Goal: Information Seeking & Learning: Learn about a topic

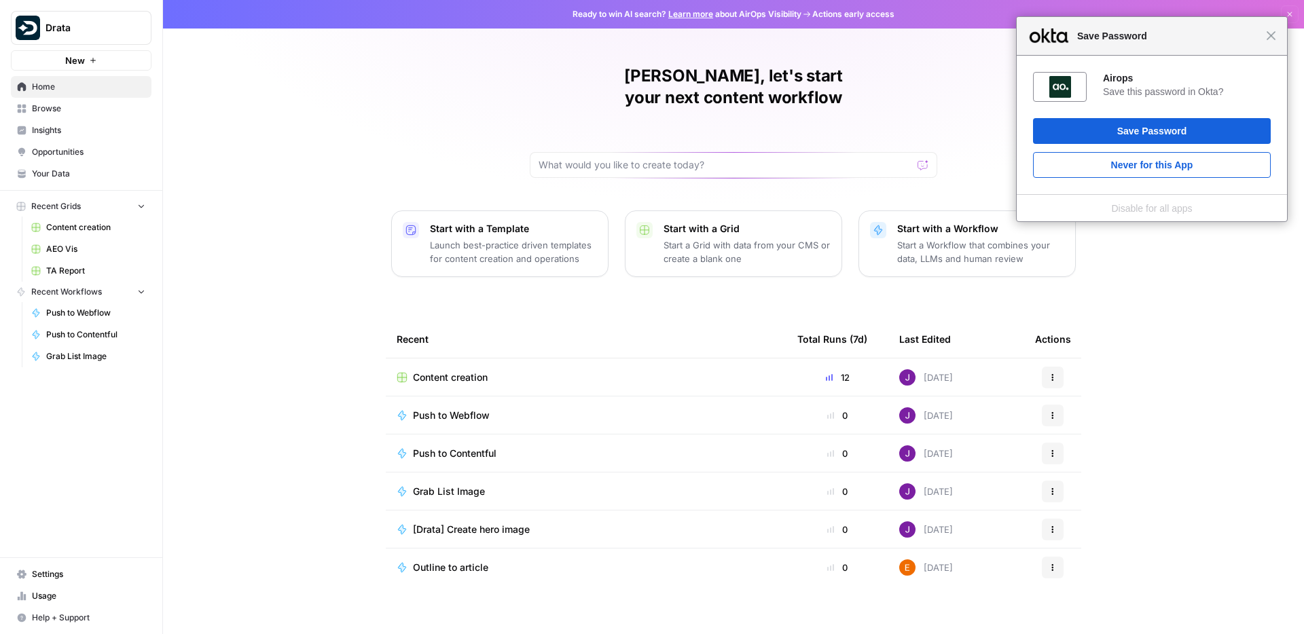
click at [1269, 41] on div "Close Save Password" at bounding box center [1152, 36] width 270 height 39
drag, startPoint x: 0, startPoint y: 0, endPoint x: 1270, endPoint y: 41, distance: 1270.3
click at [1270, 41] on div "Close Save Password" at bounding box center [1152, 36] width 270 height 39
click at [1273, 37] on span "Close" at bounding box center [1271, 36] width 10 height 10
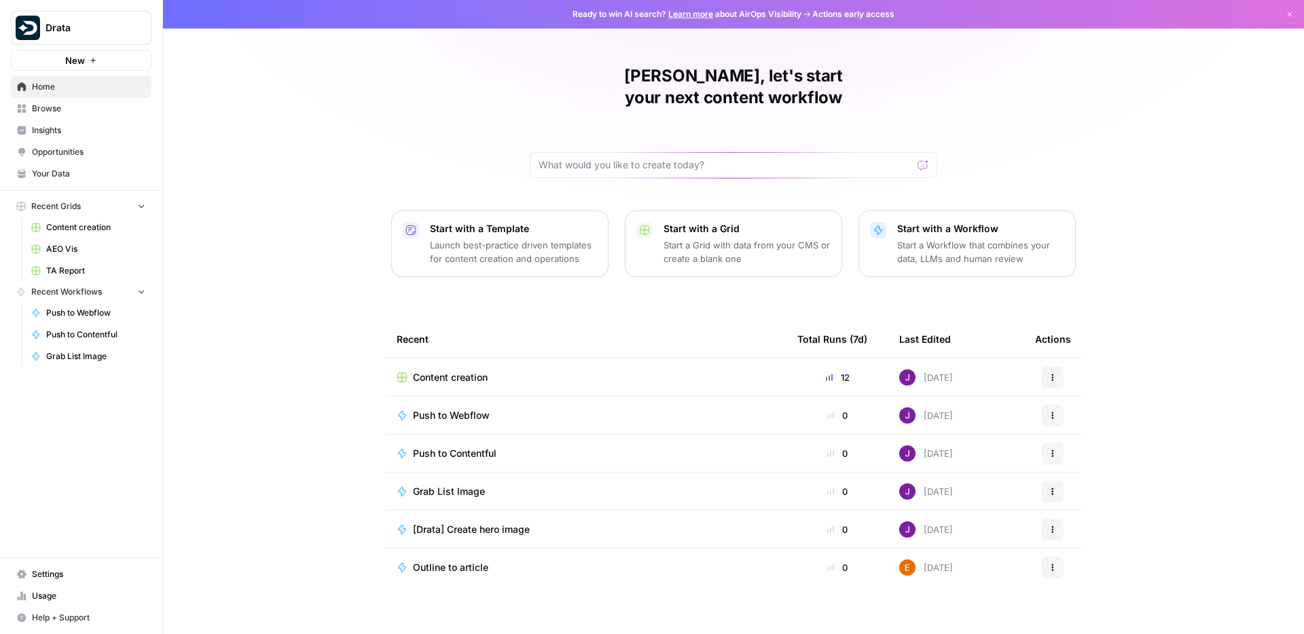
click at [33, 130] on span "Insights" at bounding box center [88, 130] width 113 height 12
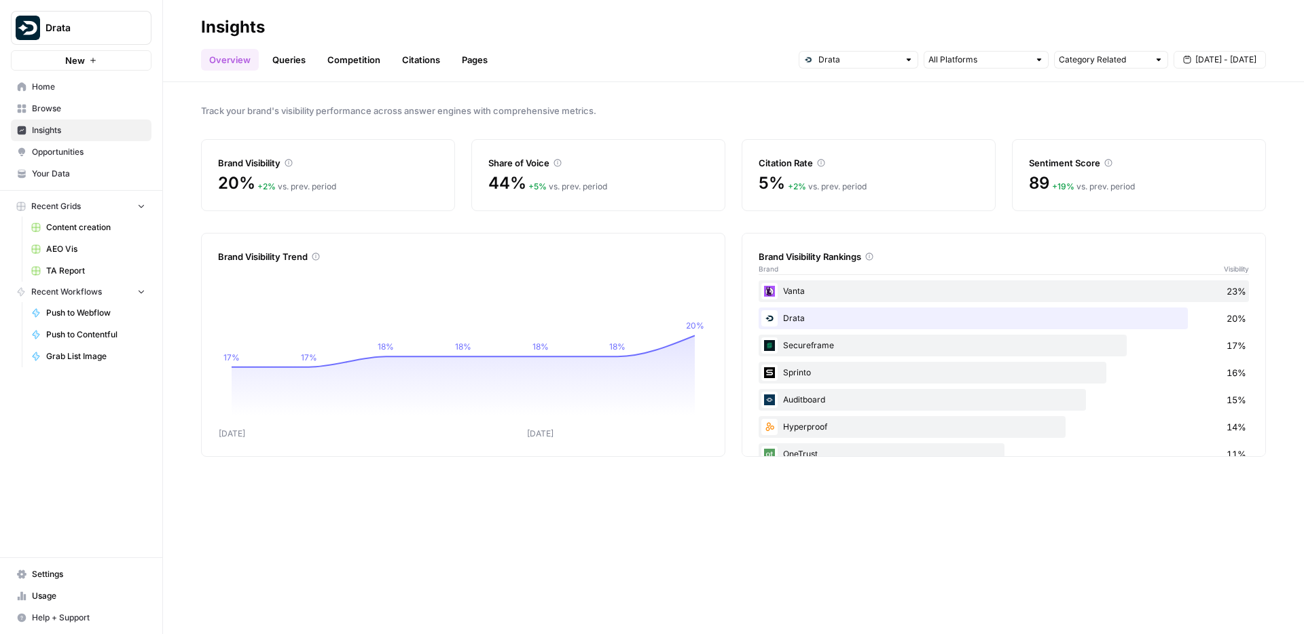
click at [277, 66] on link "Queries" at bounding box center [289, 60] width 50 height 22
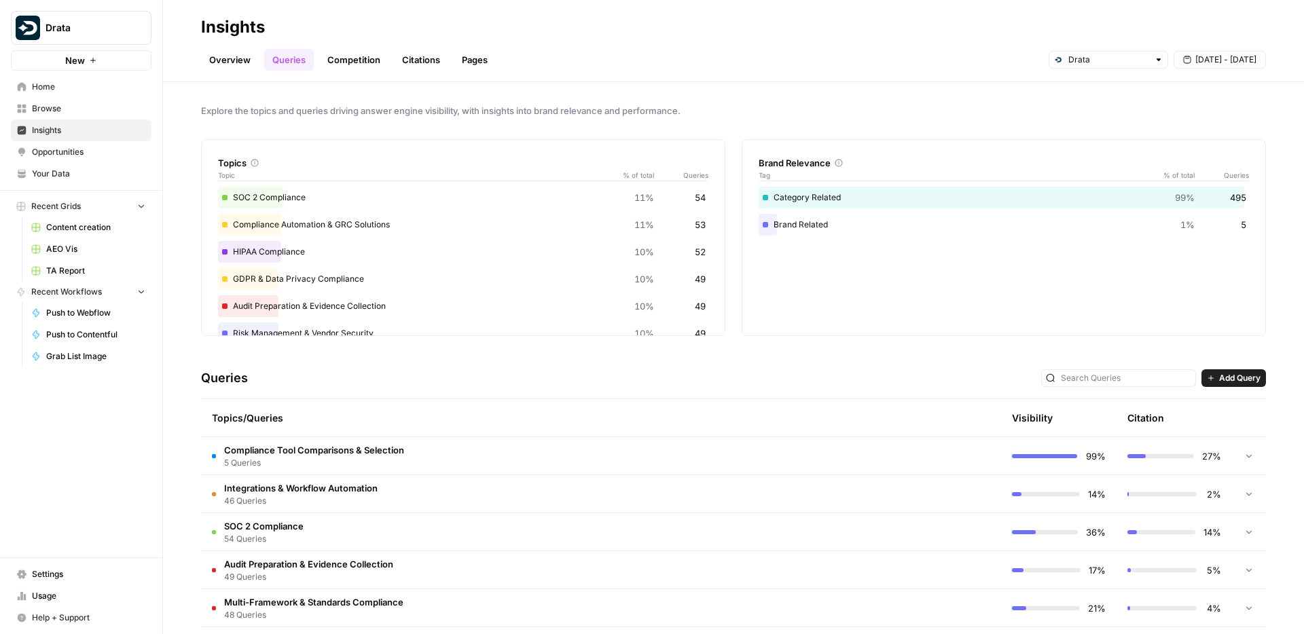
click at [352, 55] on link "Competition" at bounding box center [353, 60] width 69 height 22
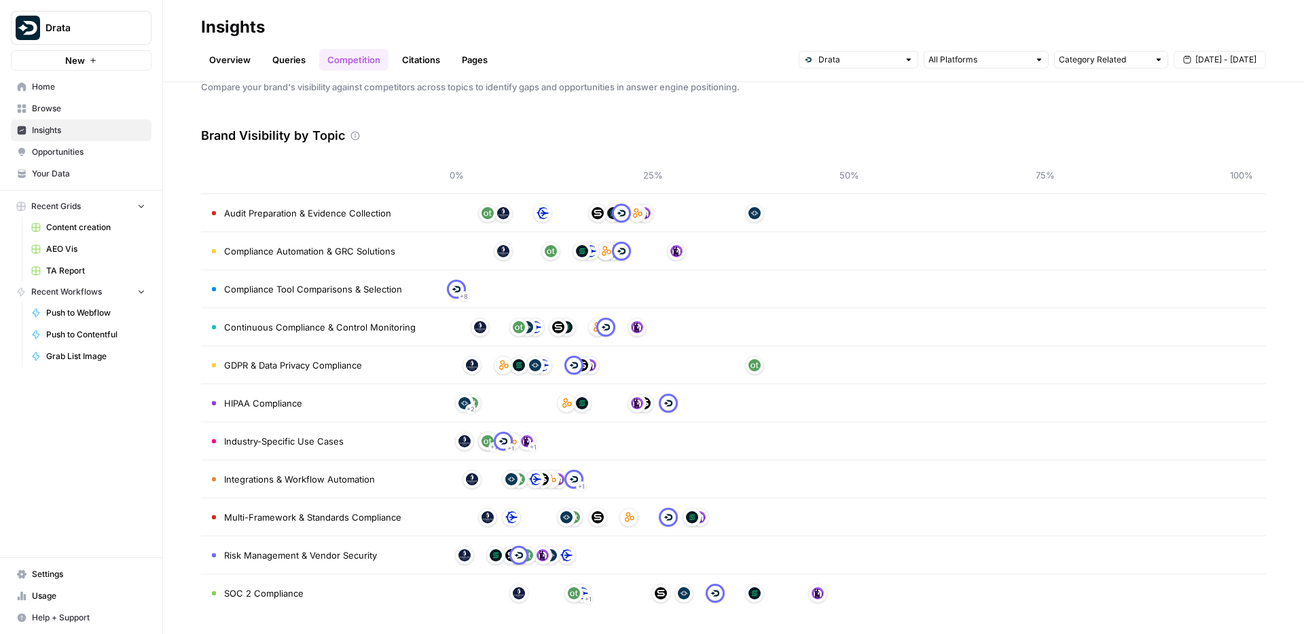
scroll to position [17, 0]
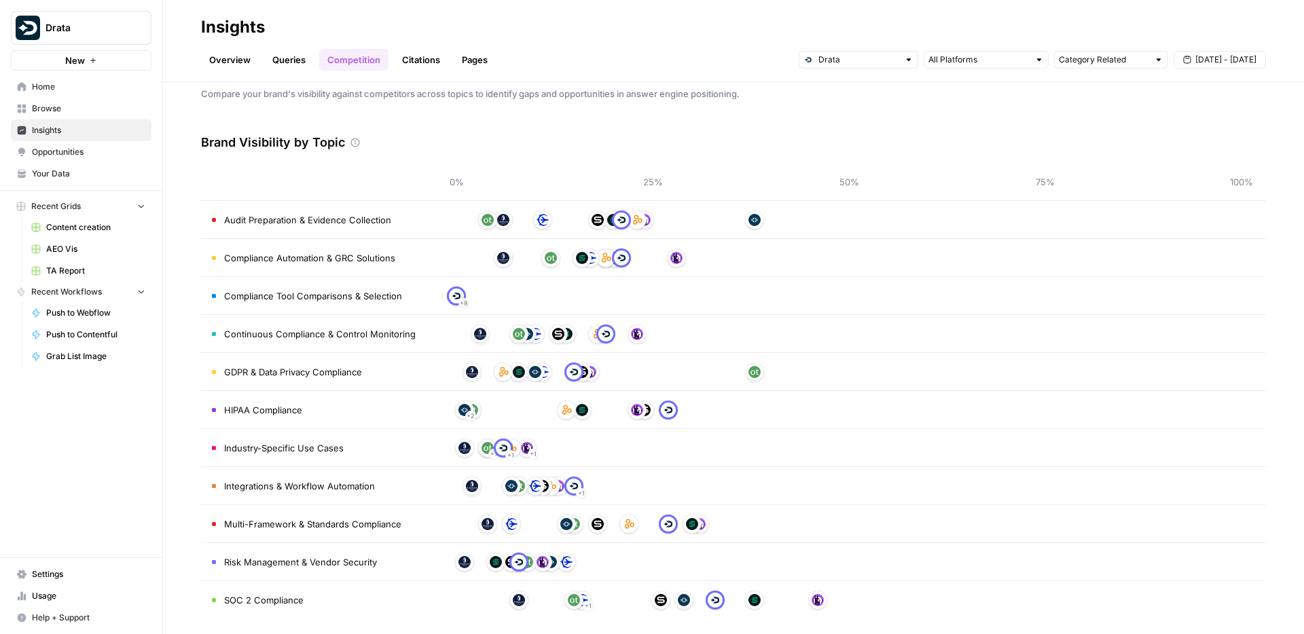
click at [413, 62] on link "Citations" at bounding box center [421, 60] width 54 height 22
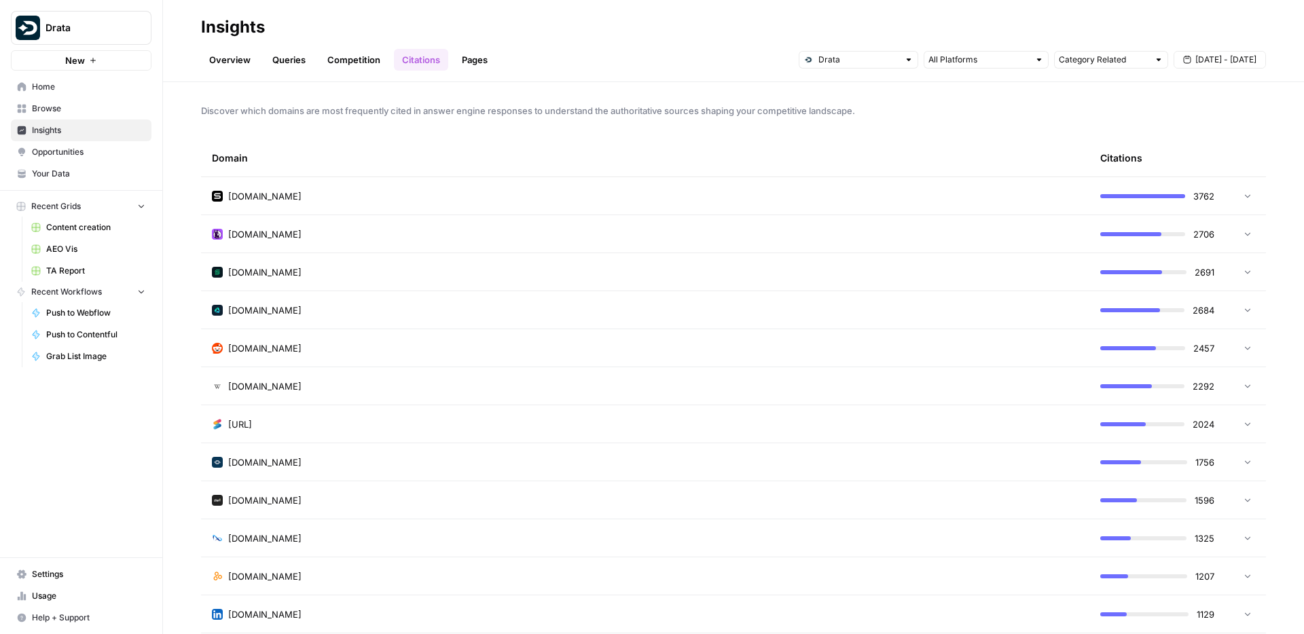
click at [471, 56] on link "Pages" at bounding box center [475, 60] width 42 height 22
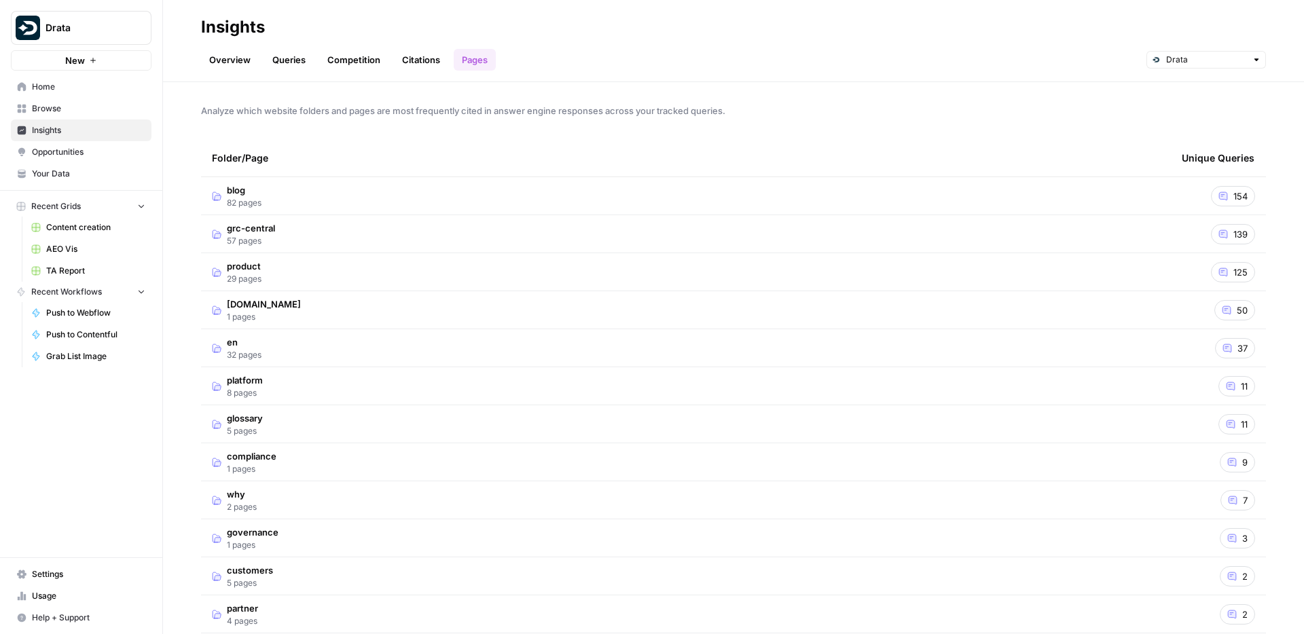
click at [69, 154] on span "Opportunities" at bounding box center [88, 152] width 113 height 12
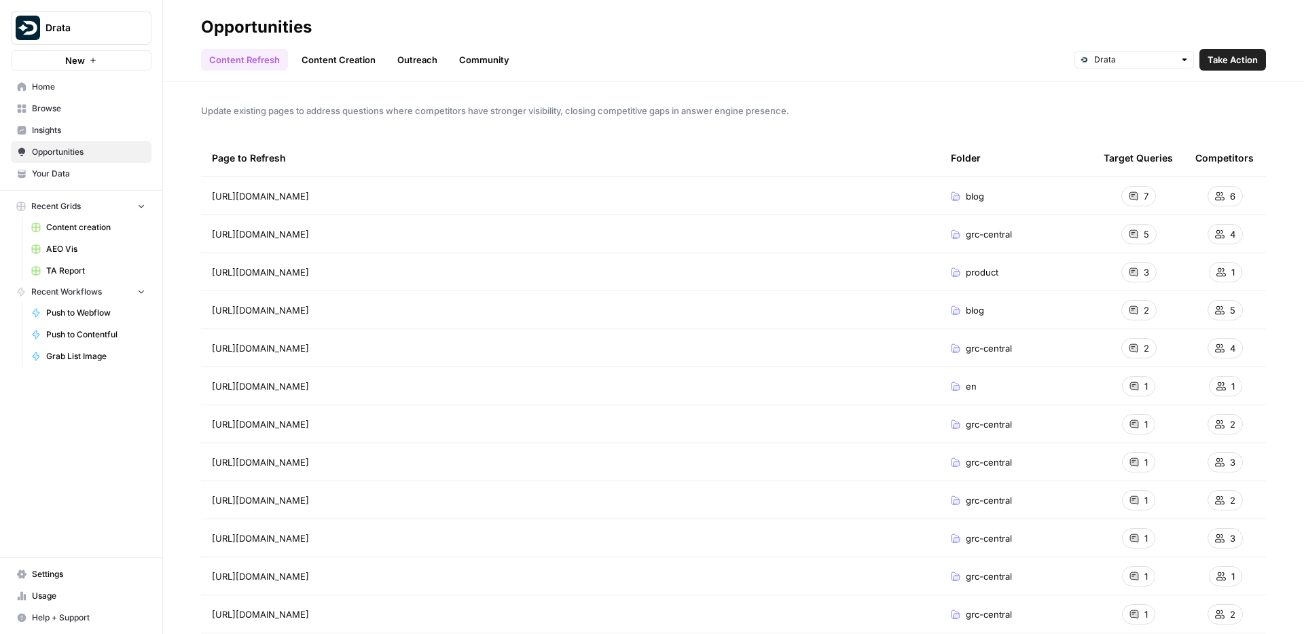
click at [317, 52] on link "Content Creation" at bounding box center [338, 60] width 90 height 22
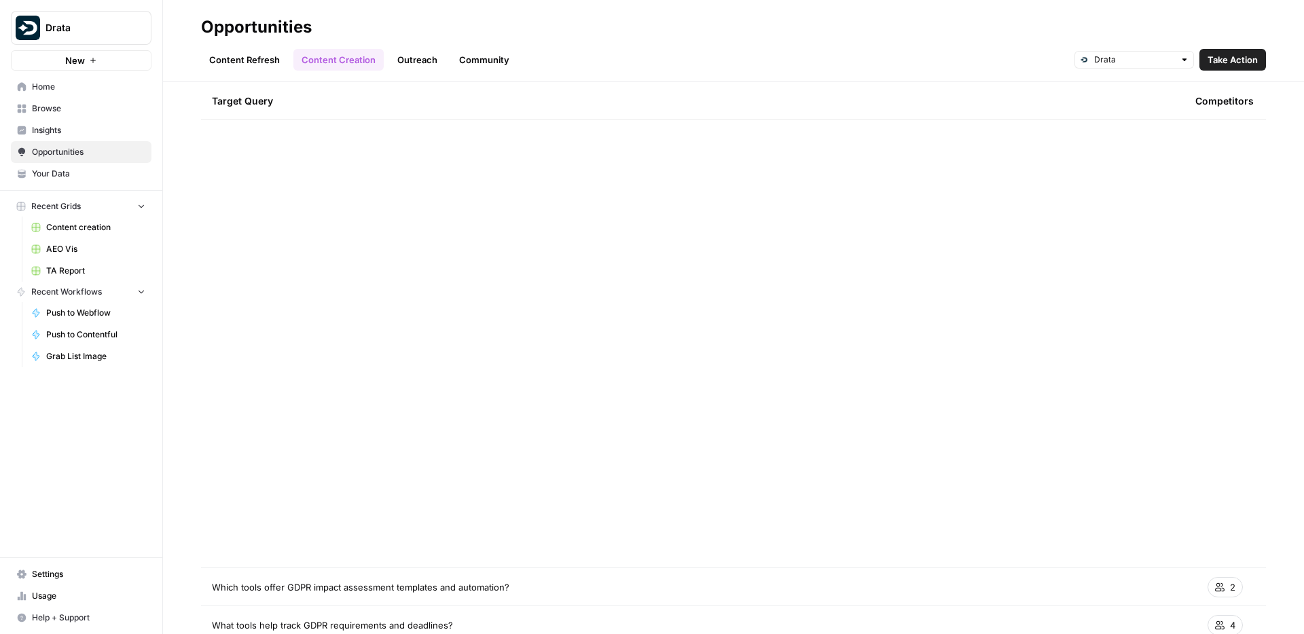
scroll to position [50, 0]
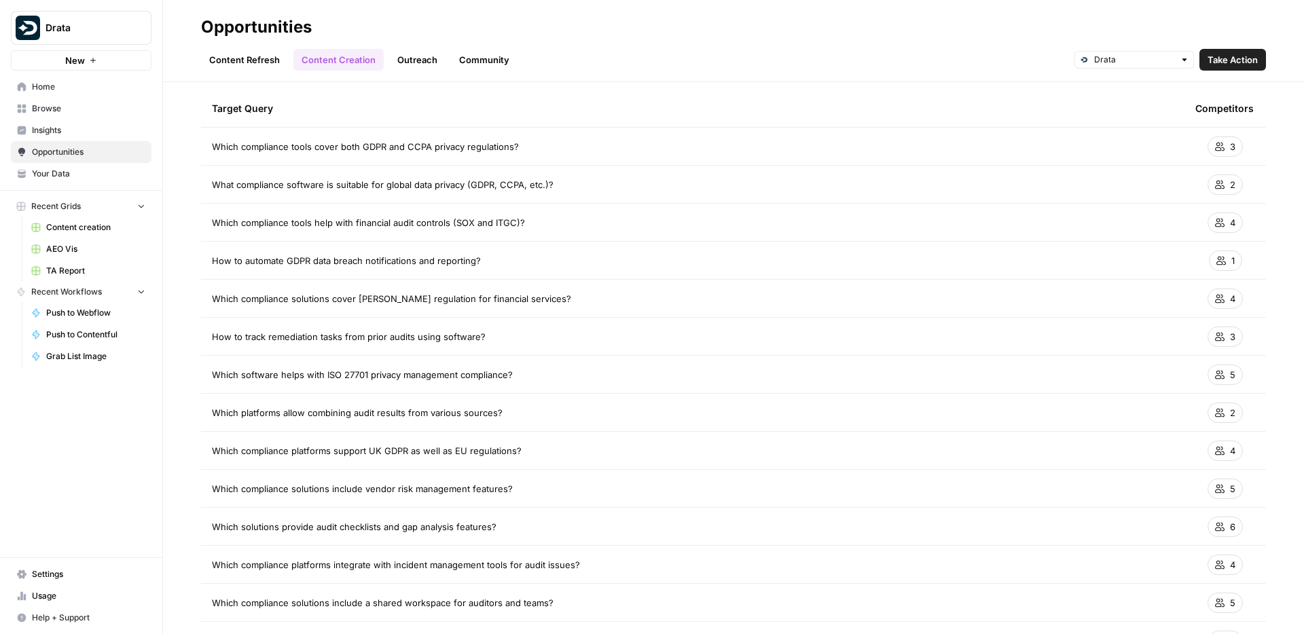
click at [408, 65] on link "Outreach" at bounding box center [417, 60] width 56 height 22
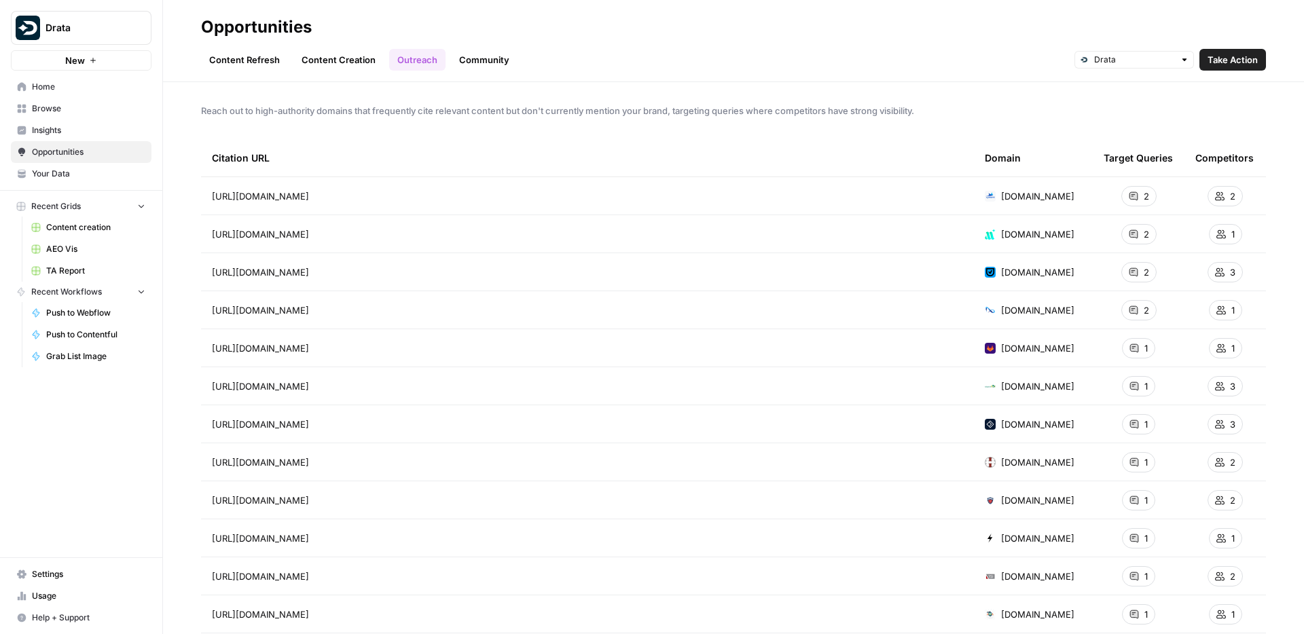
click at [336, 54] on link "Content Creation" at bounding box center [338, 60] width 90 height 22
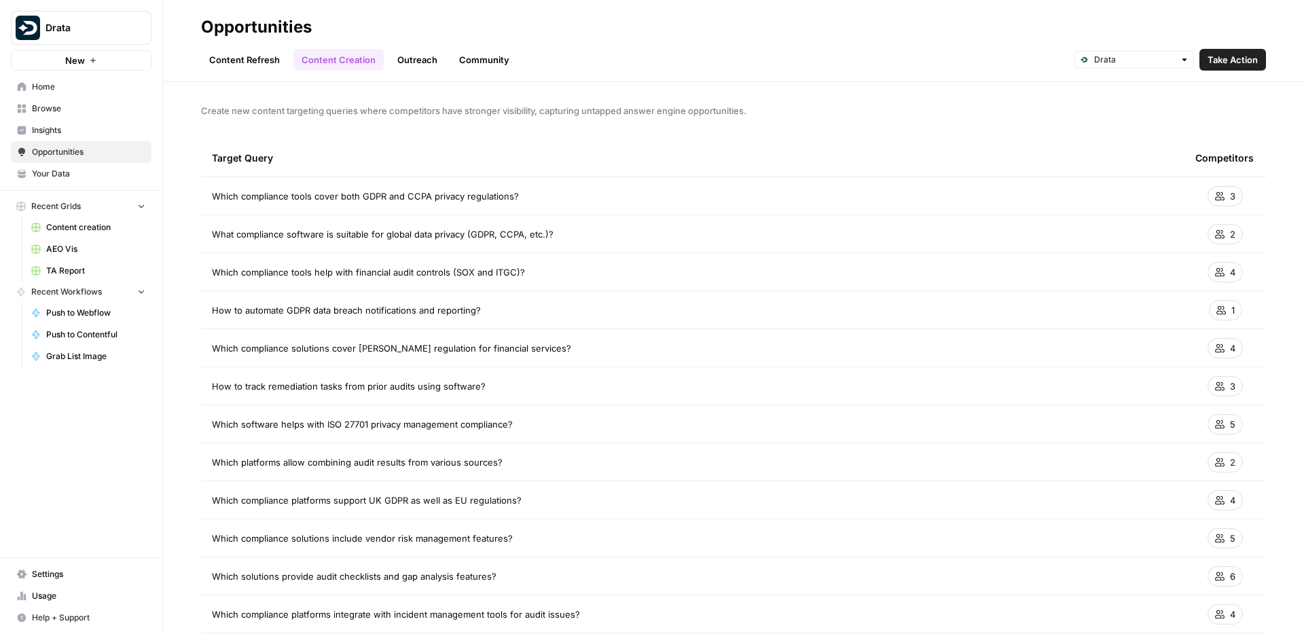
click at [355, 190] on span "Which compliance tools cover both GDPR and CCPA privacy regulations?" at bounding box center [365, 197] width 307 height 14
click at [457, 192] on span "Which compliance tools cover both GDPR and CCPA privacy regulations?" at bounding box center [365, 197] width 307 height 14
